Goal: Task Accomplishment & Management: Use online tool/utility

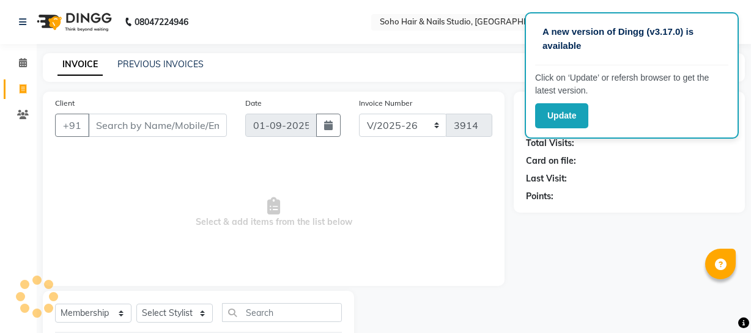
select select "735"
select select "membership"
click at [559, 117] on button "Update" at bounding box center [561, 115] width 53 height 25
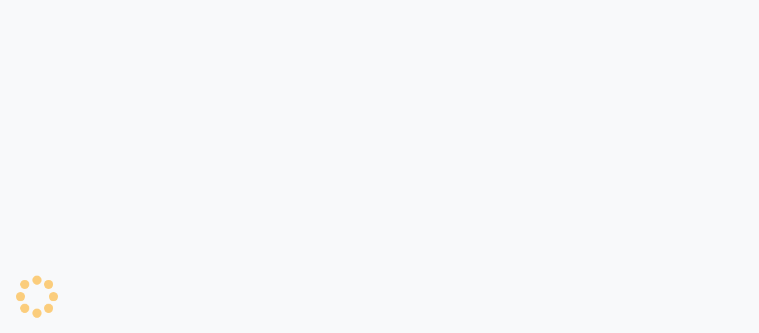
select select "735"
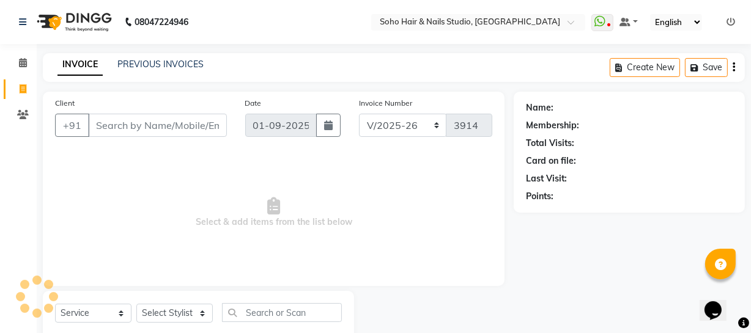
select select "membership"
click at [177, 67] on link "PREVIOUS INVOICES" at bounding box center [160, 64] width 86 height 11
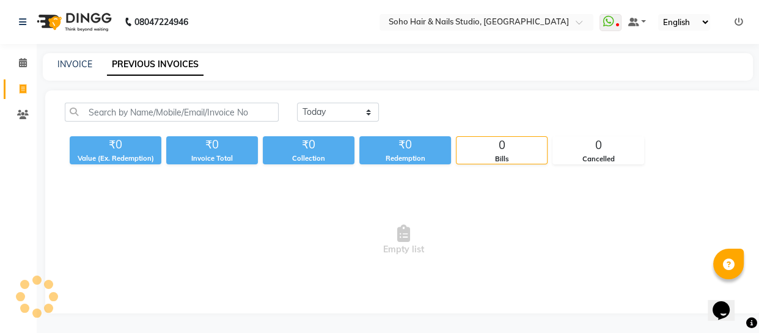
click at [177, 67] on link "PREVIOUS INVOICES" at bounding box center [155, 65] width 97 height 22
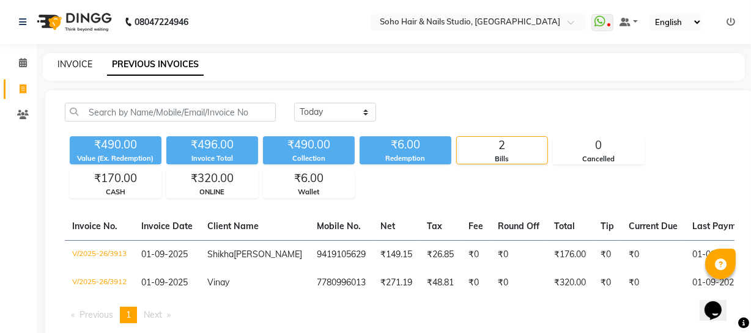
click at [61, 67] on link "INVOICE" at bounding box center [74, 64] width 35 height 11
select select "service"
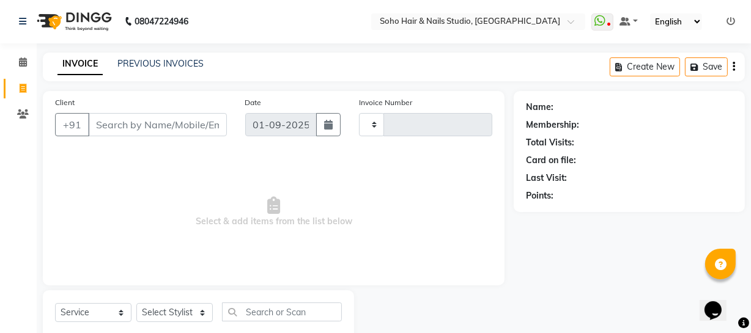
type input "3914"
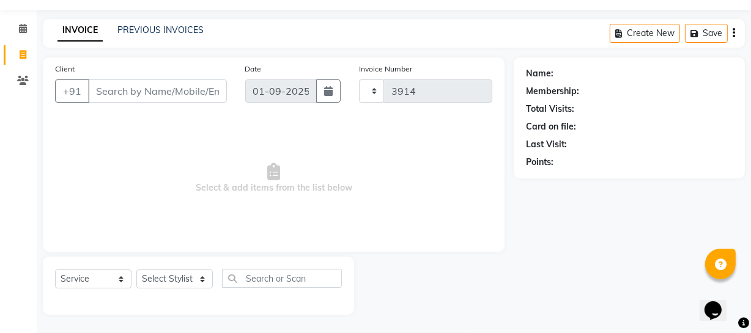
select select "735"
select select "membership"
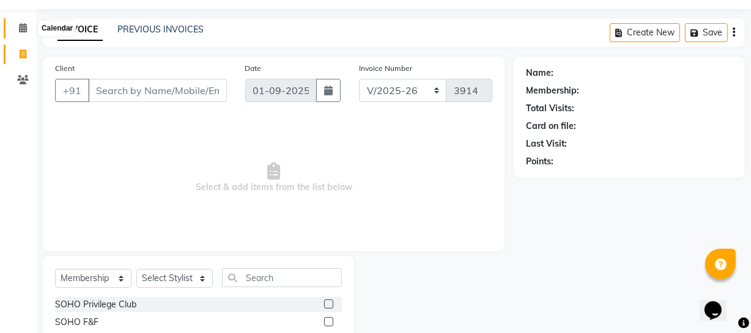
click at [18, 29] on span at bounding box center [22, 28] width 21 height 14
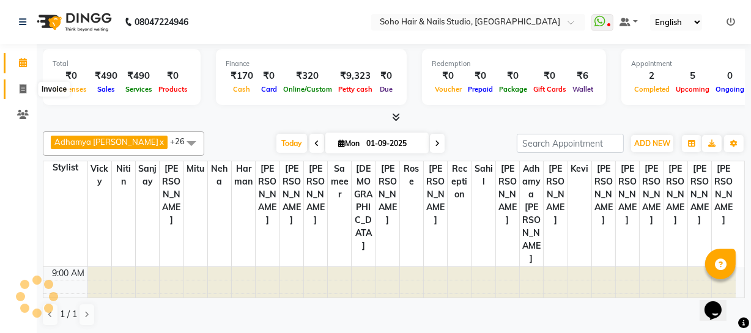
click at [23, 83] on span at bounding box center [22, 90] width 21 height 14
select select "service"
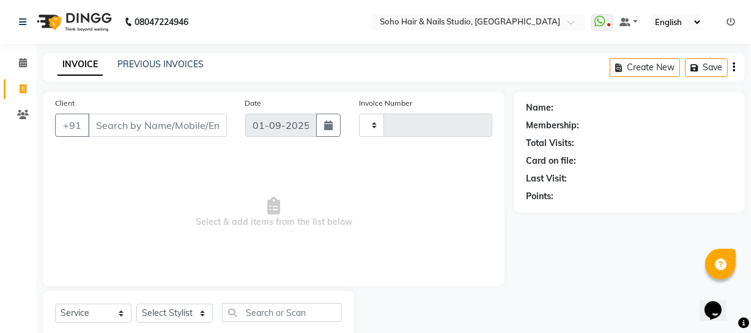
type input "3914"
select select "735"
select select "membership"
drag, startPoint x: 232, startPoint y: 61, endPoint x: 190, endPoint y: 62, distance: 42.8
click at [190, 62] on div "INVOICE PREVIOUS INVOICES Create New Save" at bounding box center [394, 67] width 702 height 29
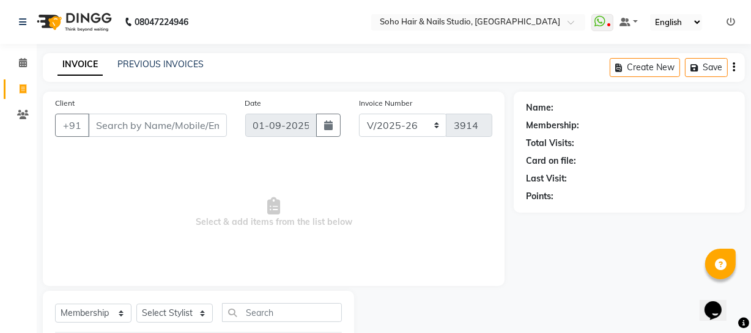
click at [150, 71] on div "INVOICE PREVIOUS INVOICES" at bounding box center [130, 65] width 175 height 14
